Goal: Use online tool/utility: Utilize a website feature to perform a specific function

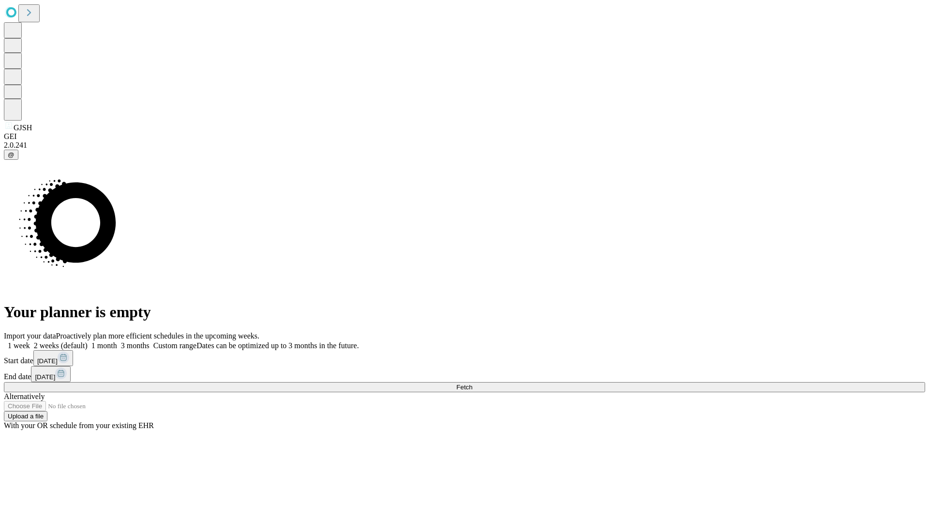
click at [472, 383] on span "Fetch" at bounding box center [464, 386] width 16 height 7
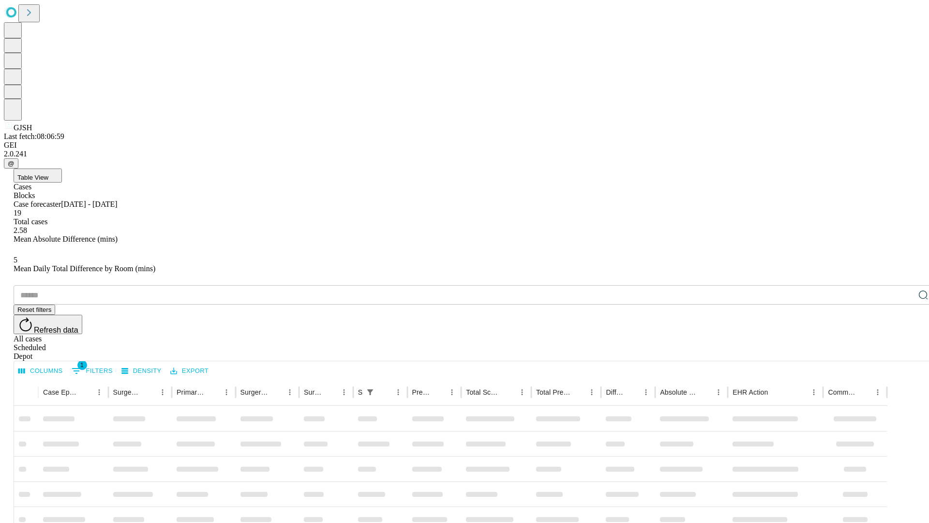
click at [48, 174] on span "Table View" at bounding box center [32, 177] width 31 height 7
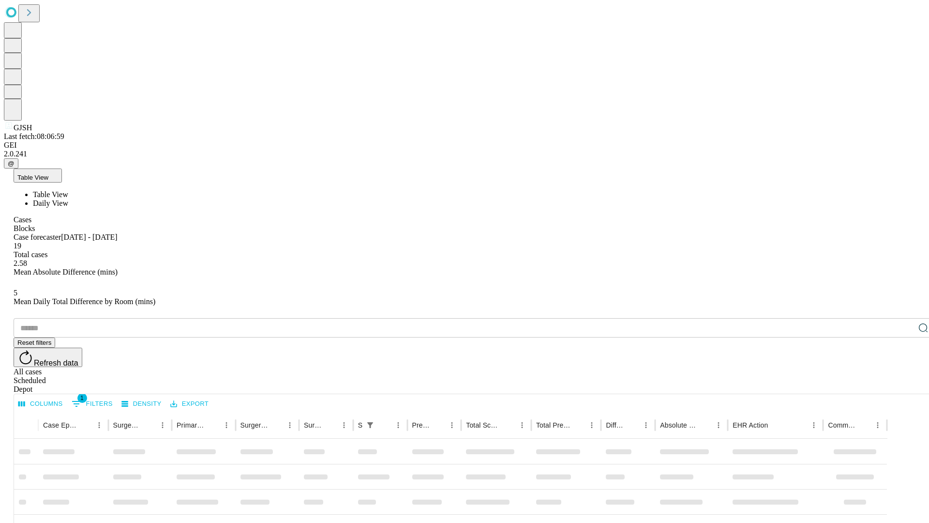
click at [68, 199] on span "Daily View" at bounding box center [50, 203] width 35 height 8
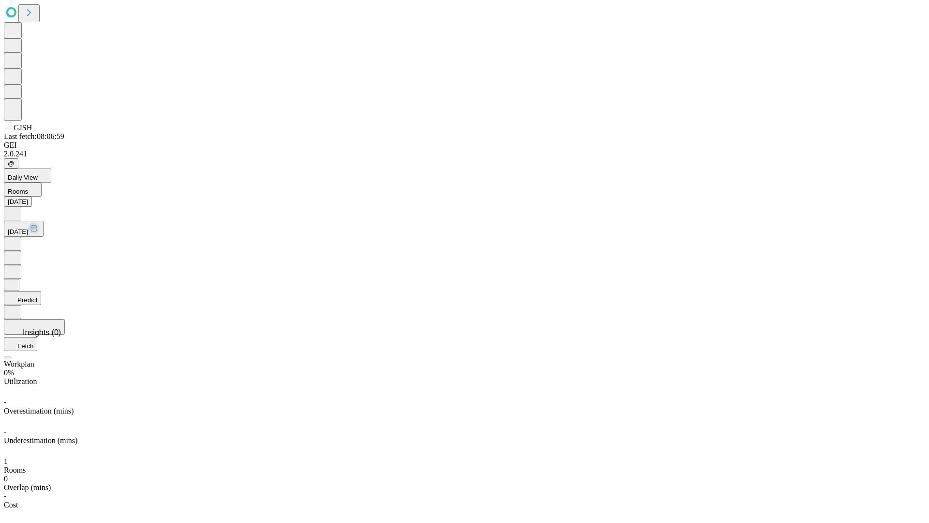
click at [41, 291] on button "Predict" at bounding box center [22, 298] width 37 height 14
